Goal: Complete application form

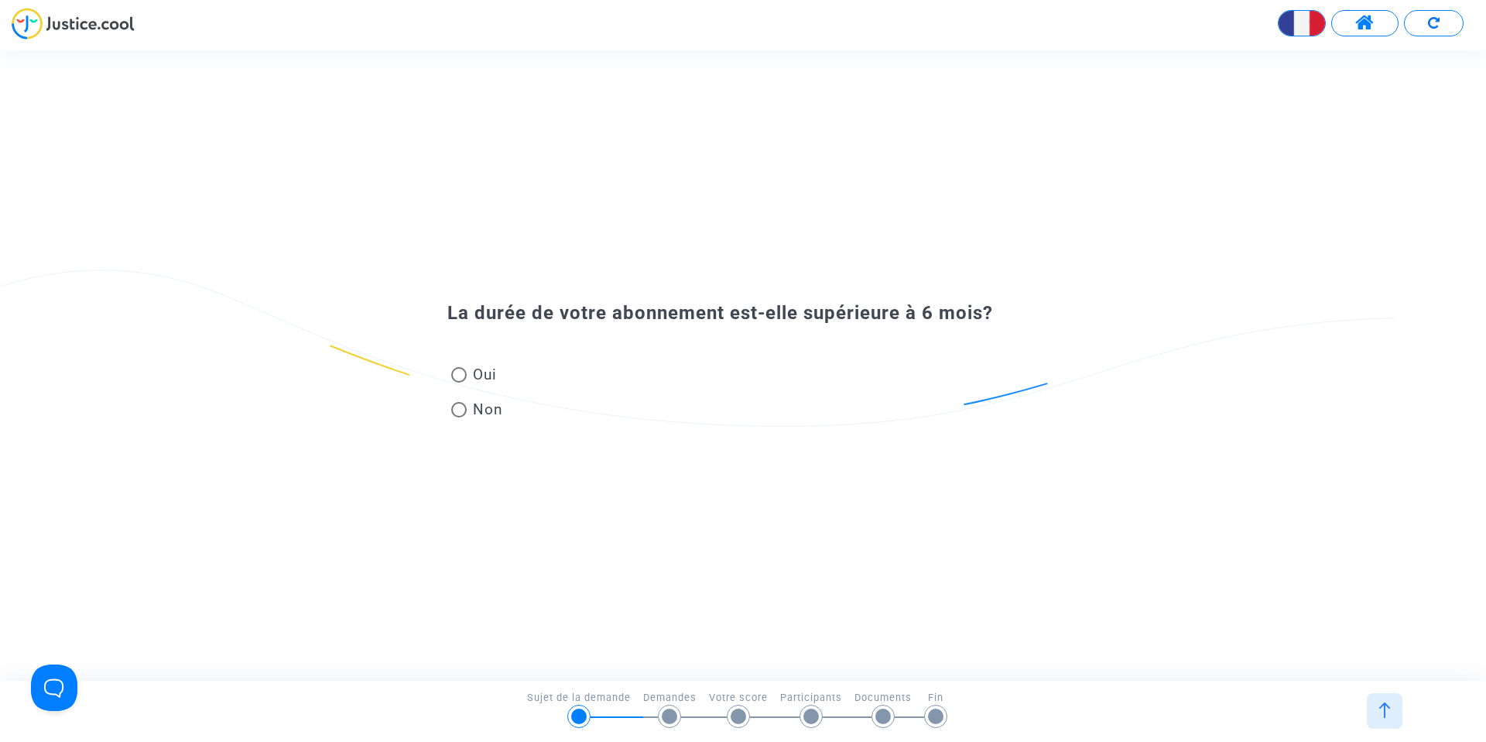
click at [464, 376] on span at bounding box center [458, 374] width 15 height 15
click at [459, 382] on input "Oui" at bounding box center [458, 382] width 1 height 1
radio input "true"
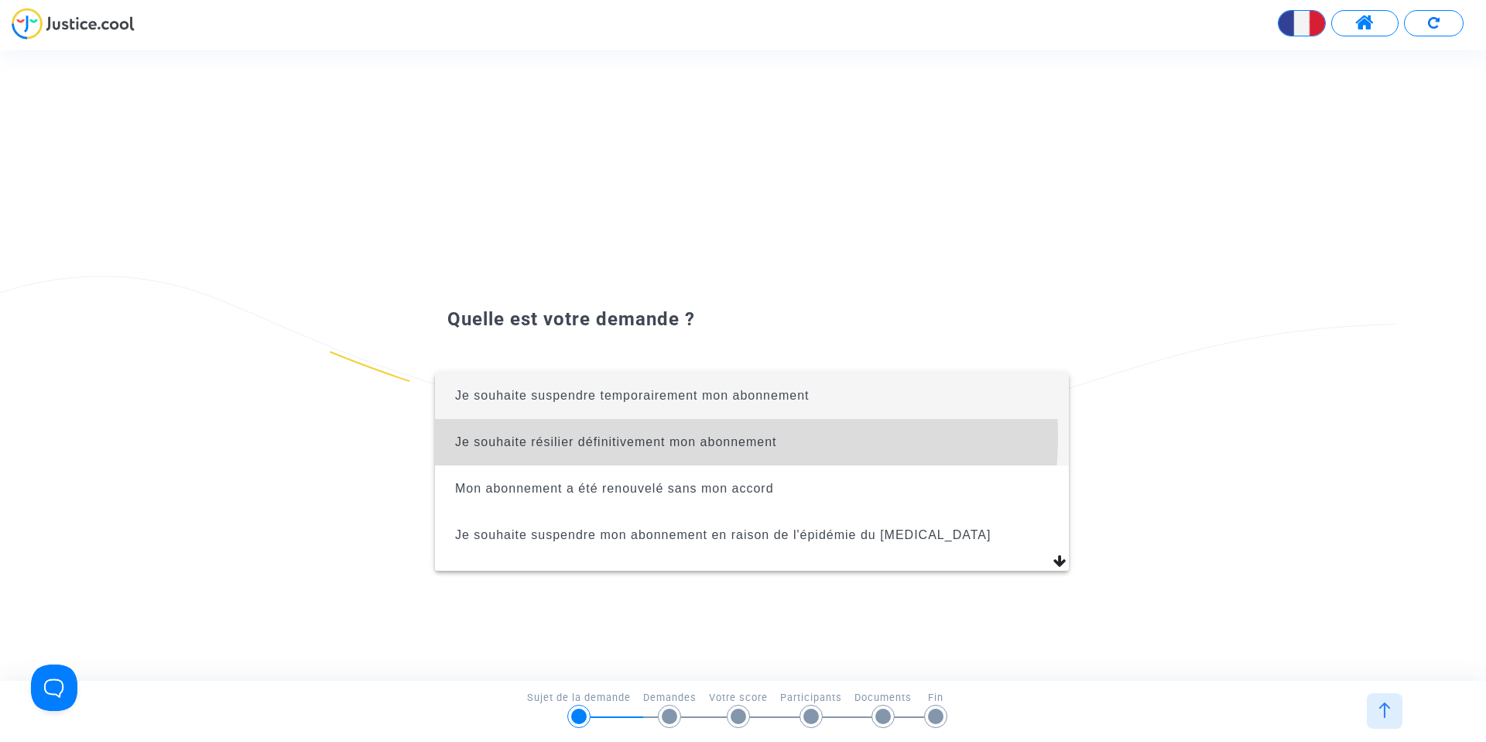
click at [680, 437] on span "Je souhaite résilier définitivement mon abonnement" at bounding box center [616, 441] width 322 height 13
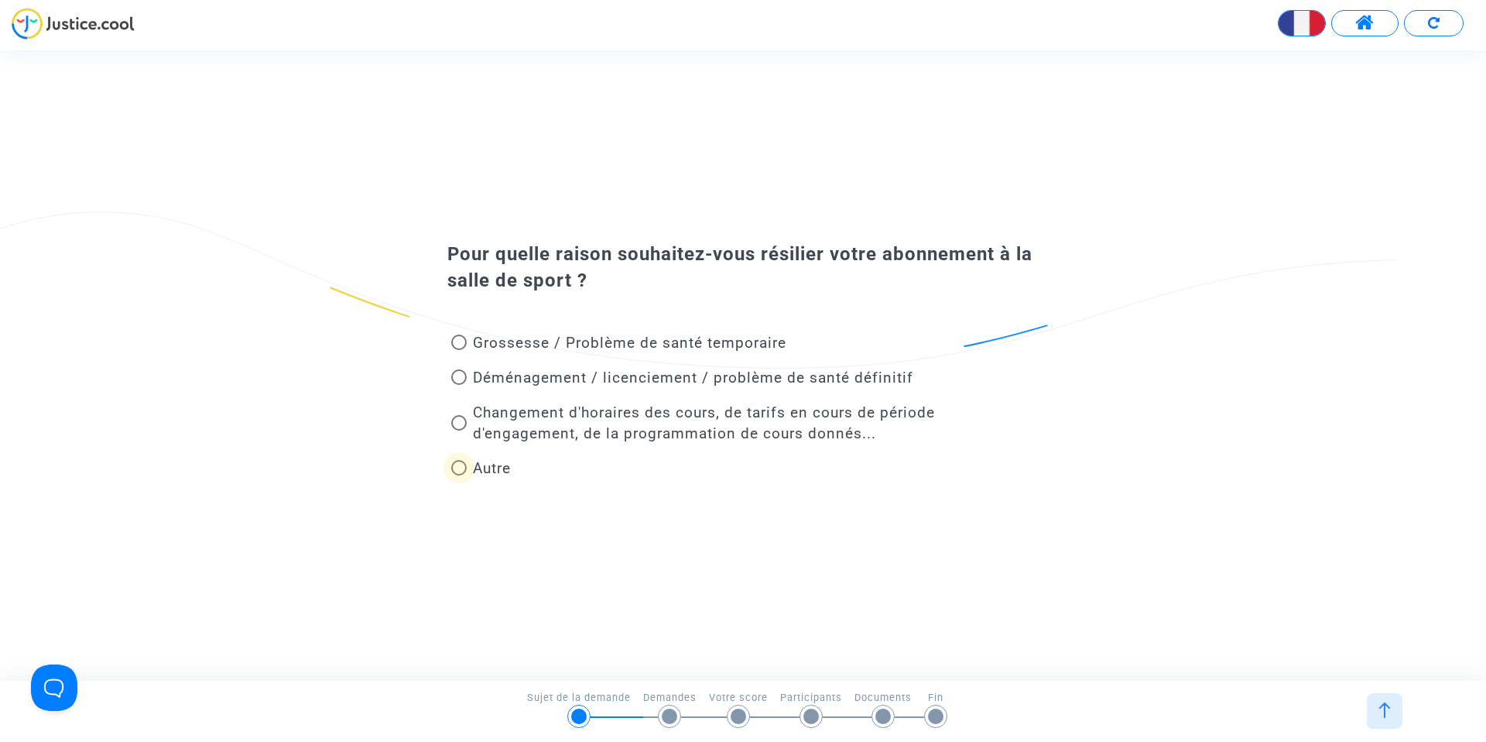
click at [458, 468] on span at bounding box center [458, 467] width 15 height 15
click at [458, 475] on input "Autre" at bounding box center [458, 475] width 1 height 1
radio input "true"
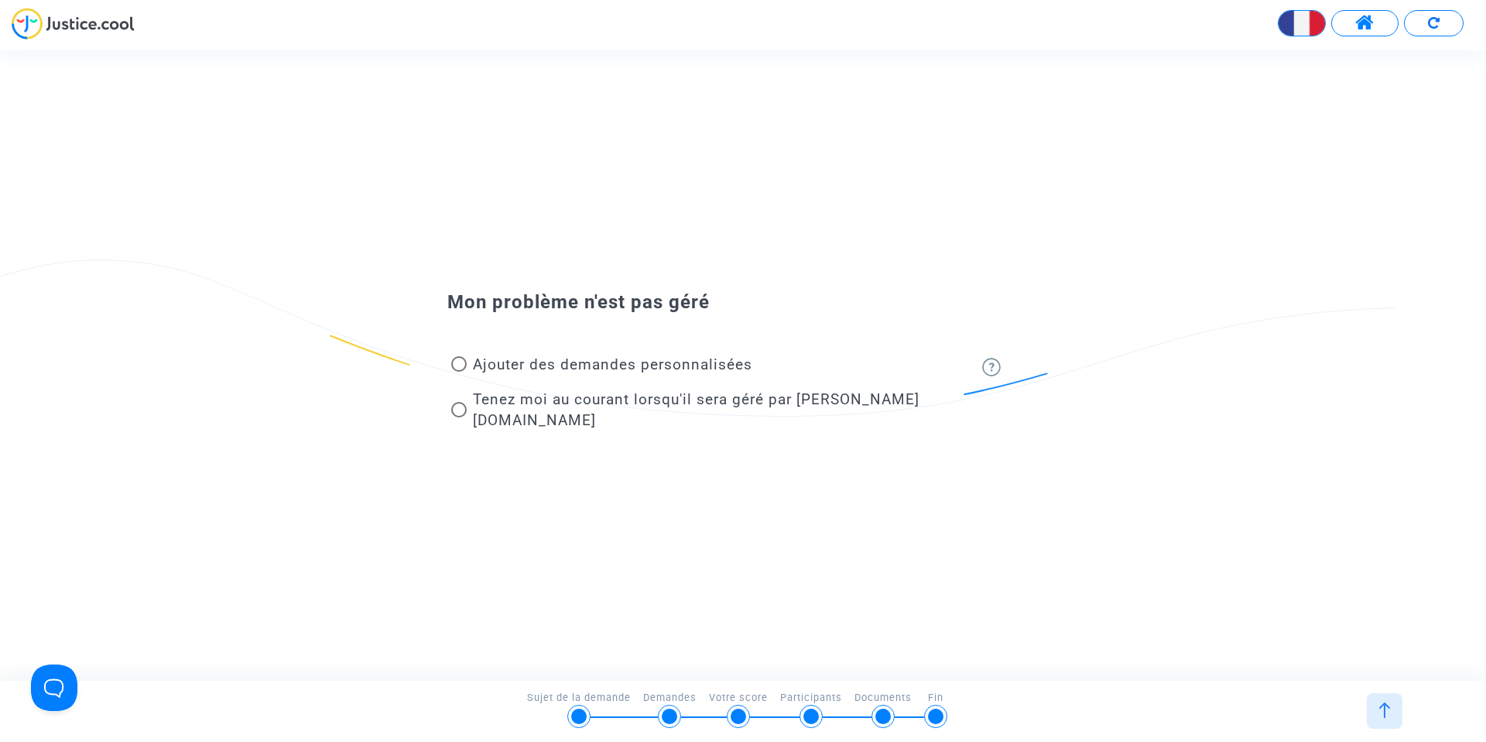
click at [454, 372] on span at bounding box center [458, 363] width 15 height 15
click at [458, 372] on input "Ajouter des demandes personnalisées" at bounding box center [458, 372] width 1 height 1
radio input "true"
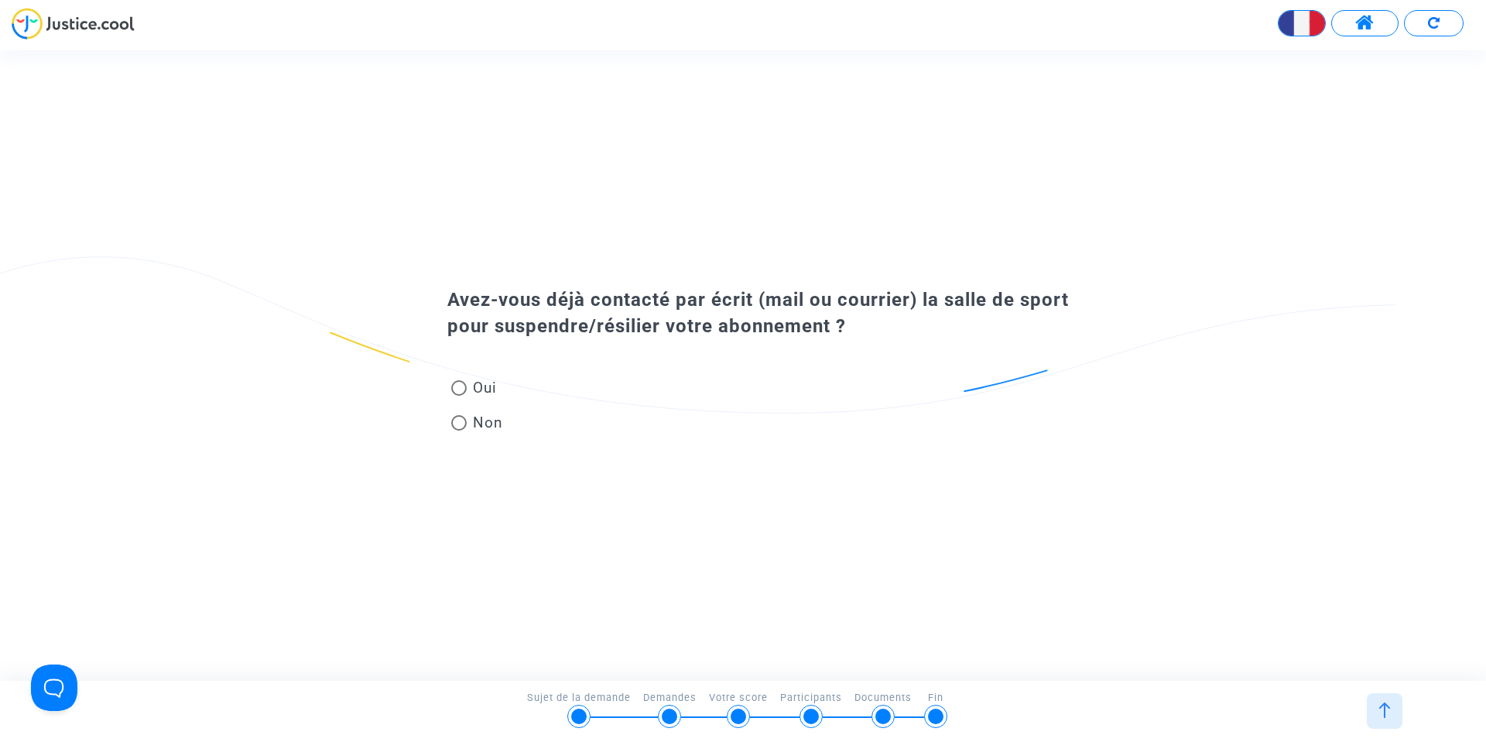
click at [454, 426] on span at bounding box center [458, 422] width 15 height 15
click at [458, 430] on input "Non" at bounding box center [458, 430] width 1 height 1
radio input "true"
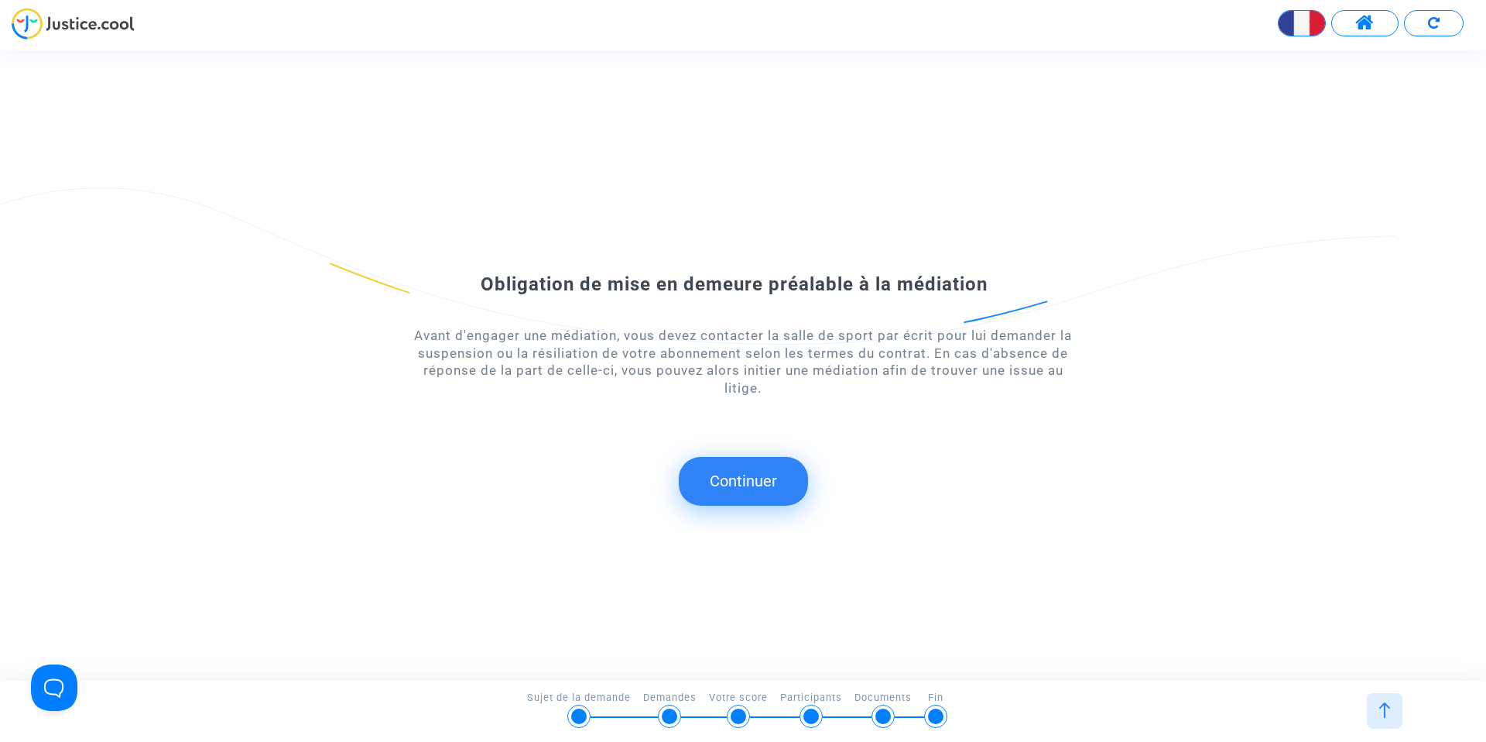
click at [785, 505] on div "Obligation de mise en demeure préalable à la médiation Avant d'engager une médi…" at bounding box center [743, 364] width 1486 height 331
click at [785, 498] on button "Continuer" at bounding box center [743, 481] width 129 height 48
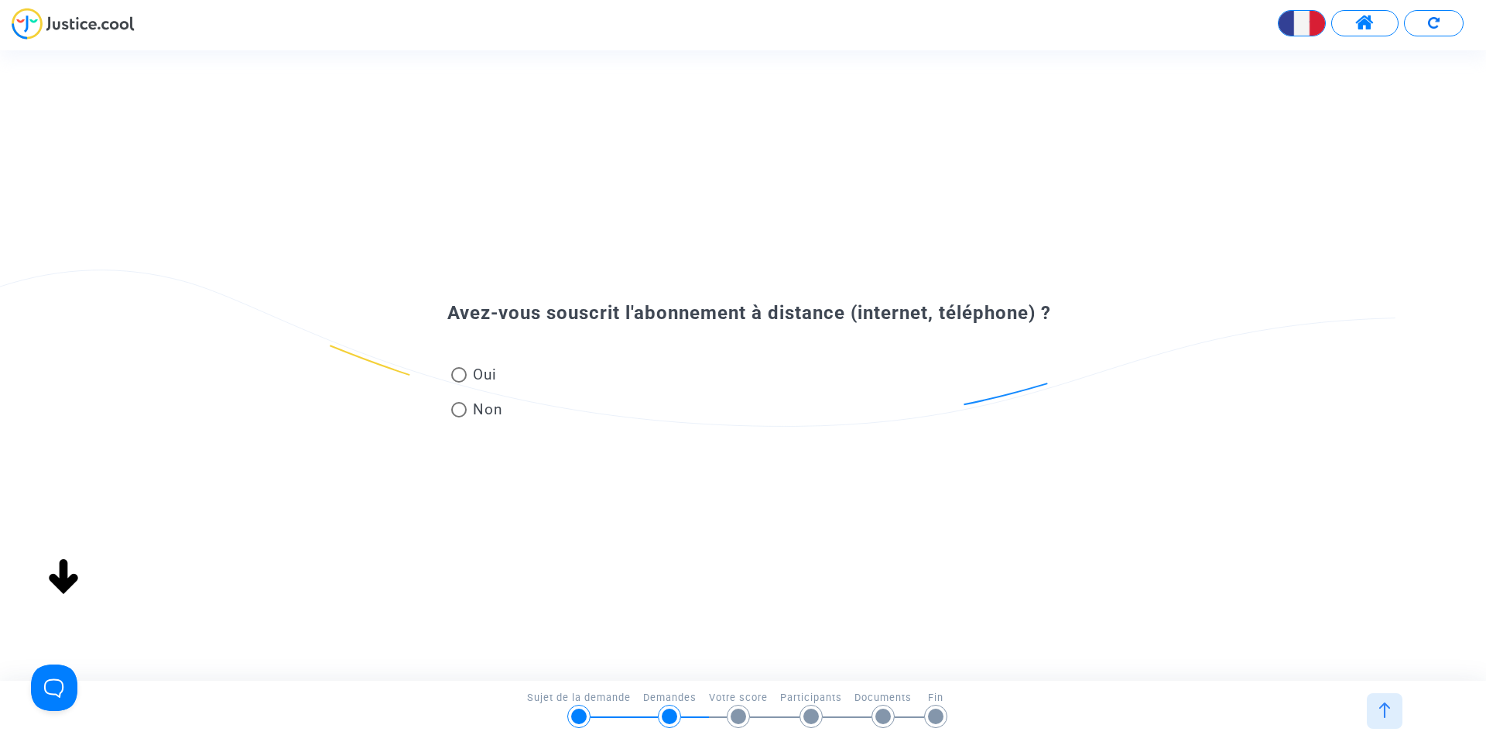
click at [464, 375] on span at bounding box center [458, 374] width 15 height 15
click at [459, 382] on input "Oui" at bounding box center [458, 382] width 1 height 1
radio input "true"
